Goal: Information Seeking & Learning: Check status

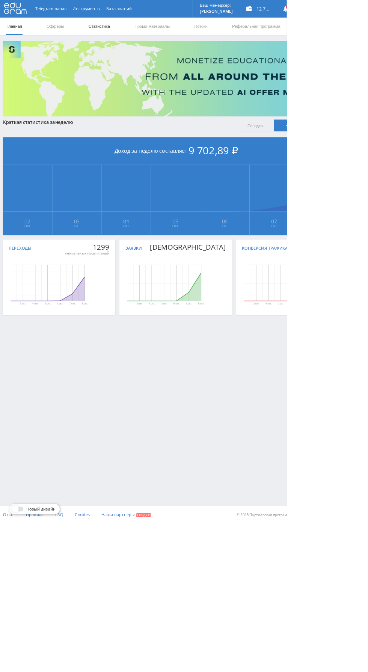
click at [135, 33] on link "Статистика" at bounding box center [127, 34] width 29 height 23
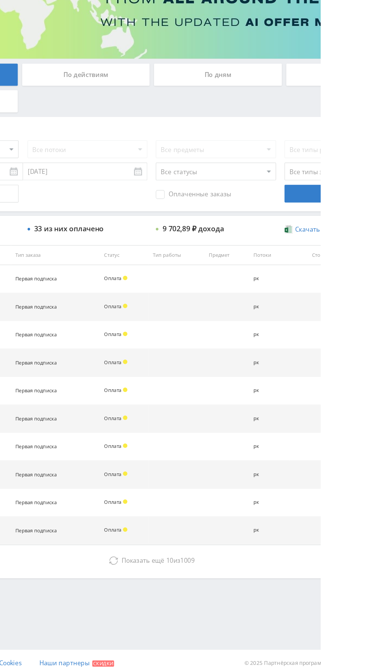
click at [296, 163] on div "По дням" at bounding box center [281, 163] width 108 height 19
click at [0, 0] on input "По дням" at bounding box center [0, 0] width 0 height 0
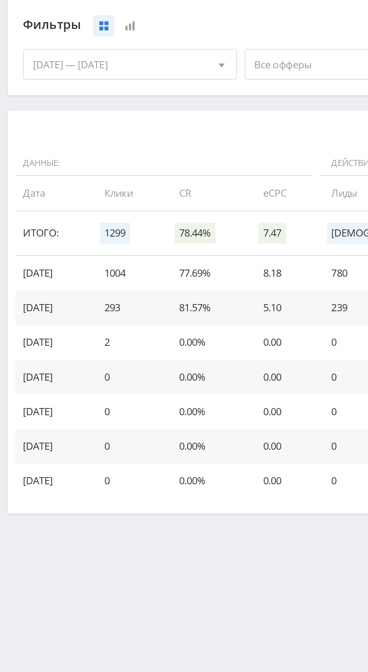
click at [148, 229] on span "Все офферы" at bounding box center [168, 231] width 88 height 14
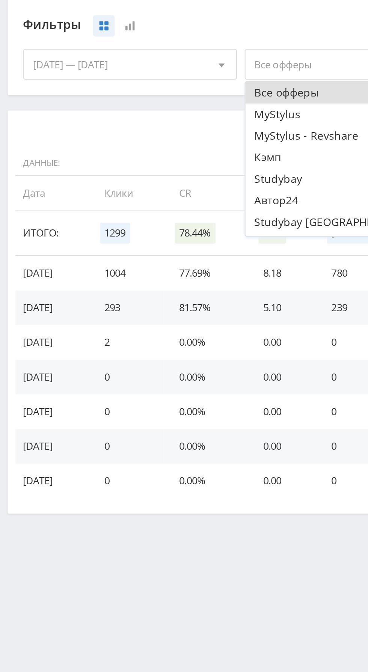
scroll to position [9, 0]
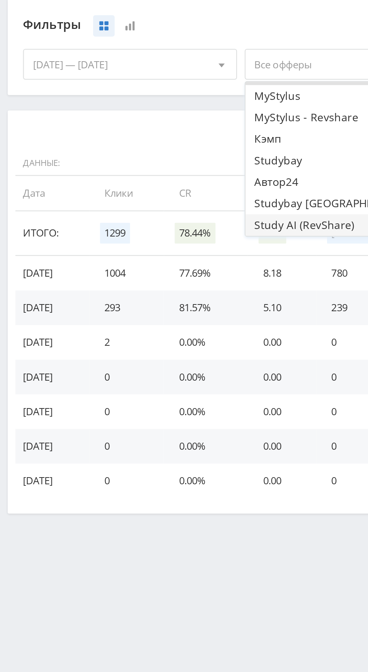
click at [152, 311] on button "Study AI (RevShare)" at bounding box center [172, 309] width 104 height 11
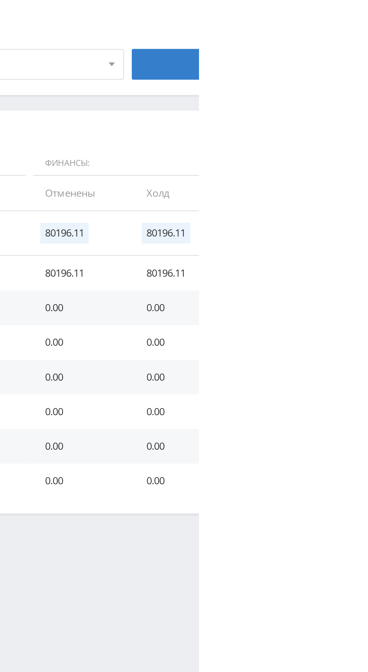
scroll to position [0, 0]
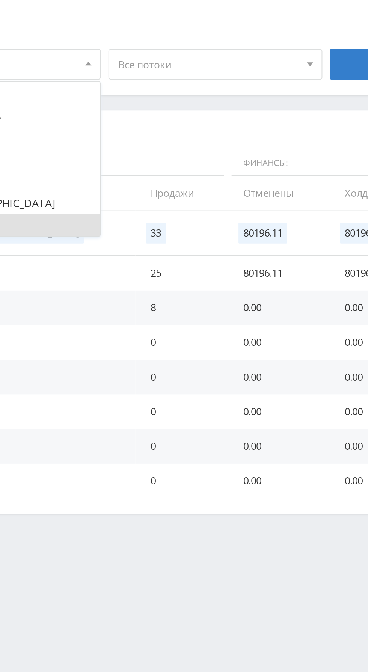
click at [293, 250] on div "Фильтры сбросить [DATE] — [DATE] Календарь Период [DATE] Пн Вт Ср Чт Пт Сб Вс 2…" at bounding box center [225, 226] width 443 height 55
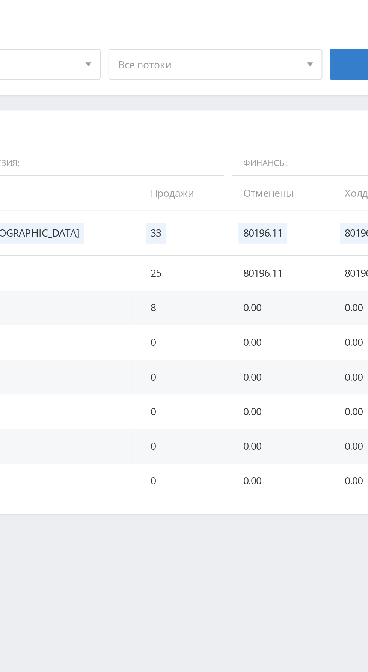
click at [310, 227] on span "Все потоки" at bounding box center [276, 231] width 88 height 14
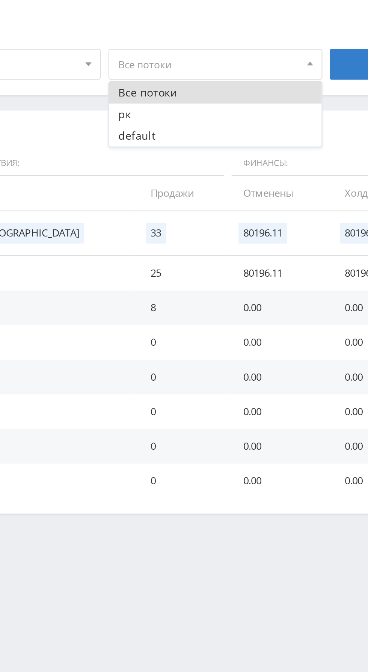
click at [301, 211] on div "Фильтры" at bounding box center [171, 211] width 320 height 11
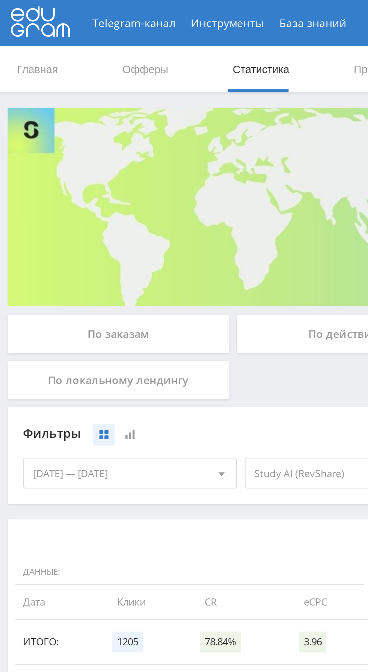
click at [68, 167] on div "По заказам" at bounding box center [58, 163] width 108 height 19
click at [0, 0] on input "По заказам" at bounding box center [0, 0] width 0 height 0
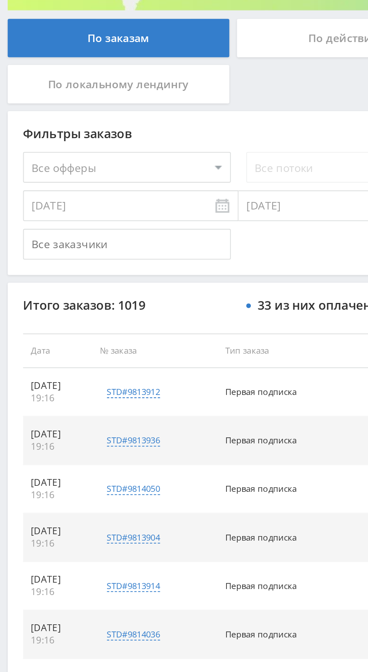
click at [93, 223] on select "Все офферы MyStylus MyStylus - Revshare Кэмп Studybay Автор24 Studybay [GEOGRAP…" at bounding box center [61, 226] width 101 height 15
select select "376"
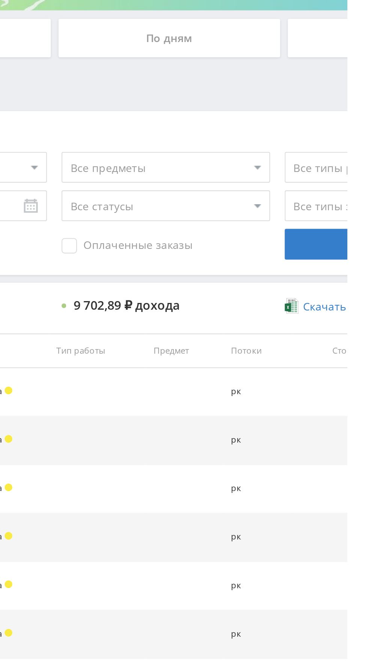
click at [277, 266] on span "Оплаченные заказы" at bounding box center [261, 265] width 64 height 8
click at [0, 0] on input "Оплаченные заказы" at bounding box center [0, 0] width 0 height 0
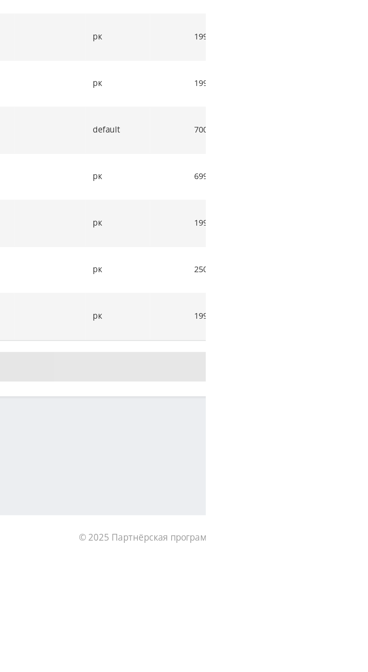
click at [368, 580] on button "Показать ещё 10 из 19" at bounding box center [225, 574] width 428 height 15
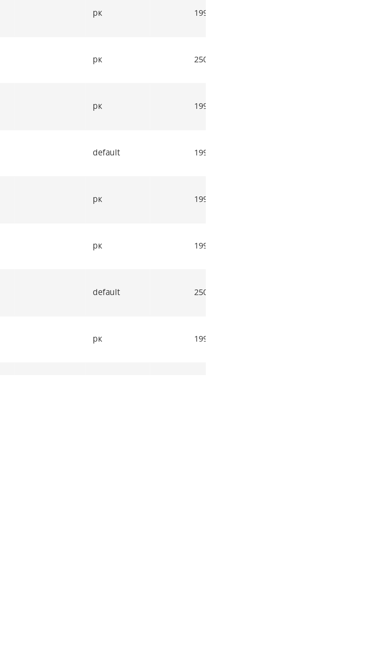
scroll to position [17, 0]
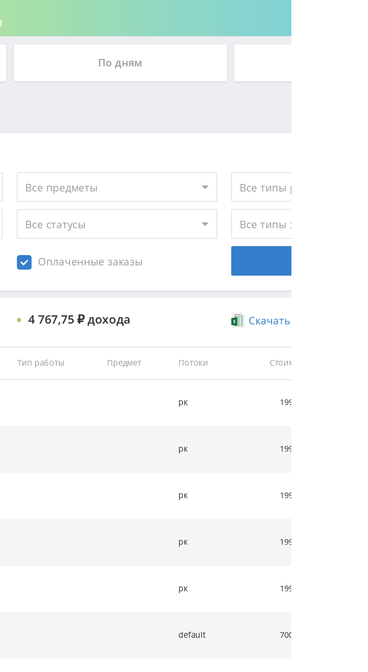
scroll to position [129, 0]
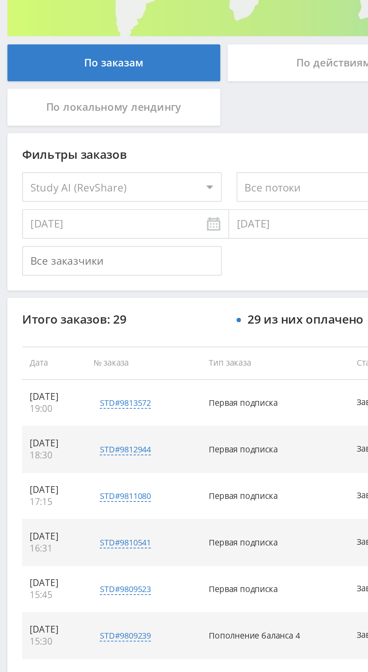
click at [83, 97] on select "Все офферы MyStylus MyStylus - Revshare Кэмп Studybay Автор24 Studybay [GEOGRAP…" at bounding box center [61, 97] width 101 height 15
select select "339"
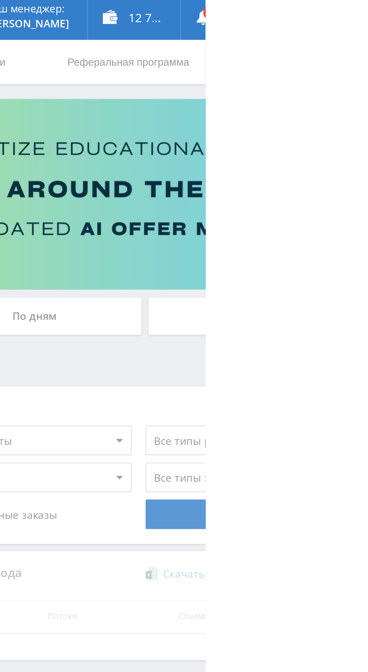
scroll to position [0, 0]
